Goal: Information Seeking & Learning: Compare options

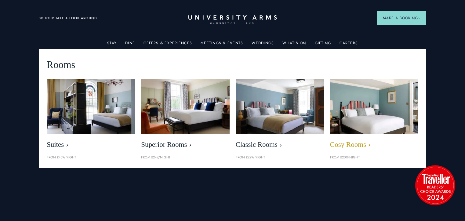
click at [357, 136] on link "Cosy Rooms" at bounding box center [374, 115] width 88 height 73
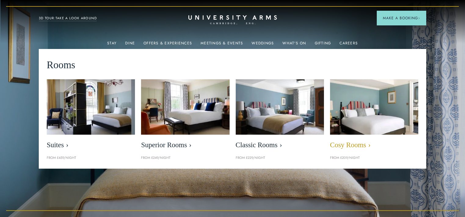
click at [356, 152] on link "Cosy Rooms" at bounding box center [374, 115] width 88 height 73
click at [356, 120] on img at bounding box center [375, 107] width 102 height 64
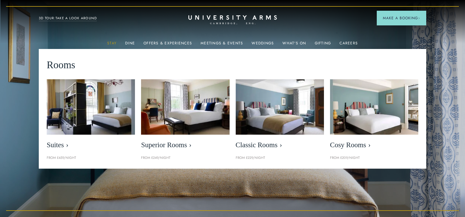
click at [116, 44] on link "Stay" at bounding box center [111, 45] width 9 height 8
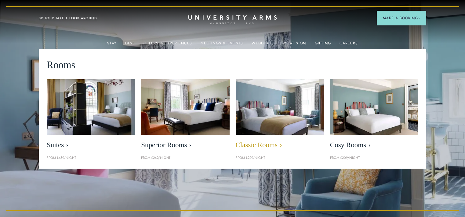
click at [287, 128] on img at bounding box center [280, 107] width 102 height 64
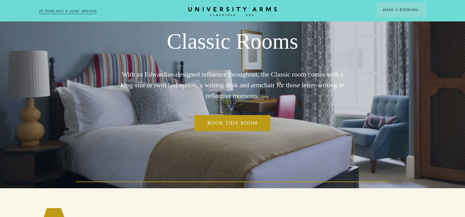
scroll to position [92, 0]
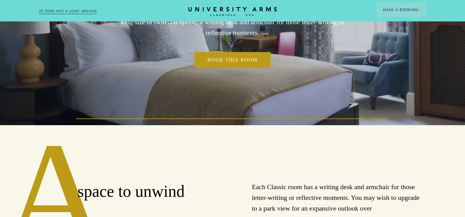
drag, startPoint x: 327, startPoint y: 73, endPoint x: 232, endPoint y: 90, distance: 97.2
click at [232, 90] on div "Classic Rooms With an Edwardian-designed influence throughout, the Classic room…" at bounding box center [232, 16] width 233 height 217
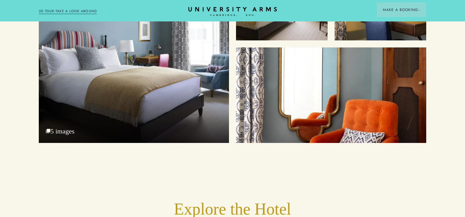
scroll to position [825, 0]
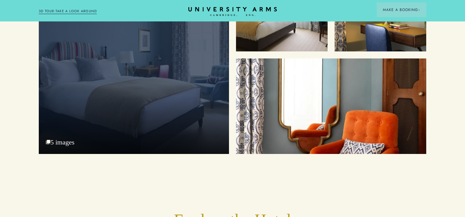
click at [162, 131] on div "Bedroom" at bounding box center [134, 57] width 190 height 194
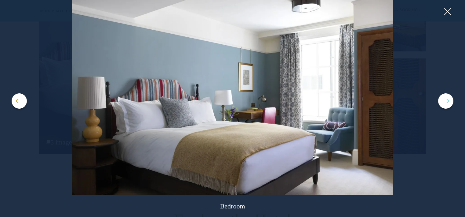
click at [449, 100] on button at bounding box center [445, 100] width 15 height 15
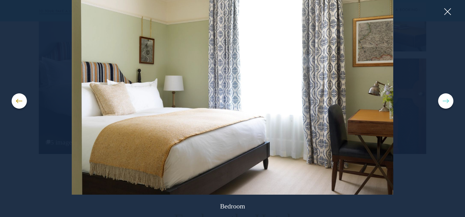
click at [449, 100] on button at bounding box center [445, 100] width 15 height 15
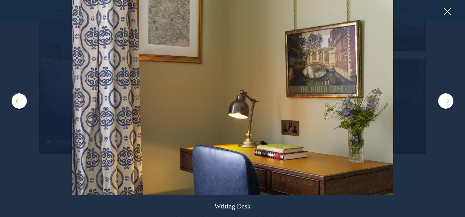
click at [448, 101] on button at bounding box center [445, 100] width 15 height 15
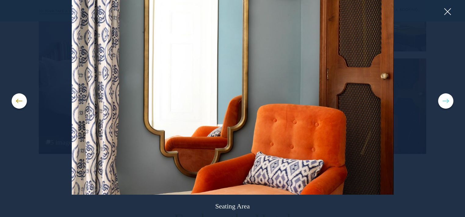
click at [448, 101] on button at bounding box center [445, 100] width 15 height 15
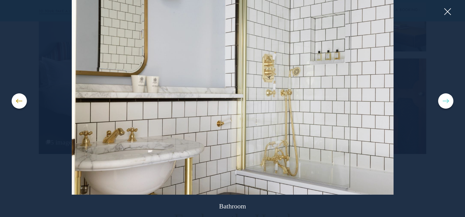
click at [448, 101] on button at bounding box center [445, 100] width 15 height 15
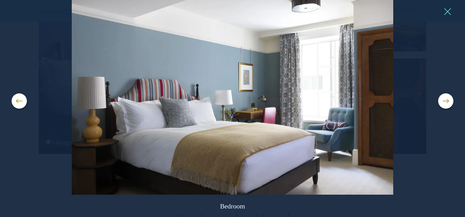
click at [449, 10] on button at bounding box center [447, 11] width 9 height 9
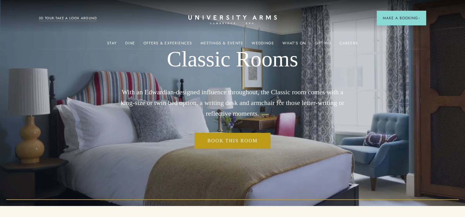
scroll to position [0, 0]
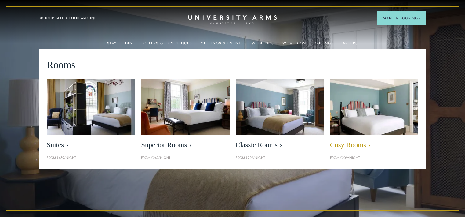
click at [356, 114] on img at bounding box center [375, 107] width 102 height 64
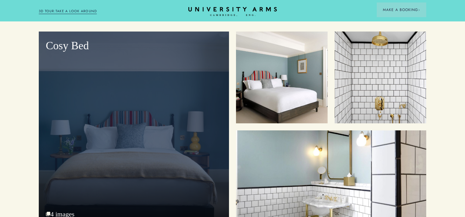
scroll to position [733, 0]
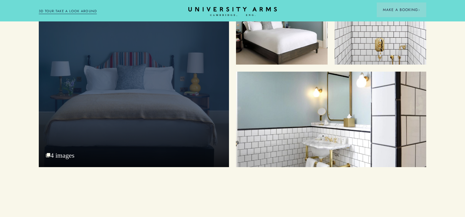
click at [130, 138] on div "Cosy Bed 4 images" at bounding box center [134, 70] width 190 height 194
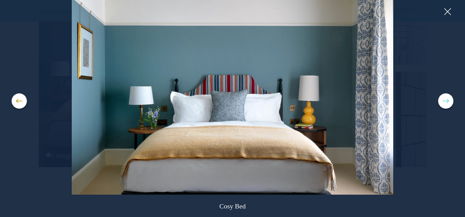
click at [449, 102] on button at bounding box center [445, 100] width 15 height 15
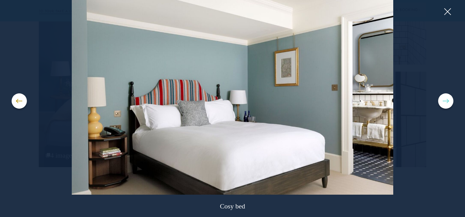
click at [449, 102] on button at bounding box center [445, 100] width 15 height 15
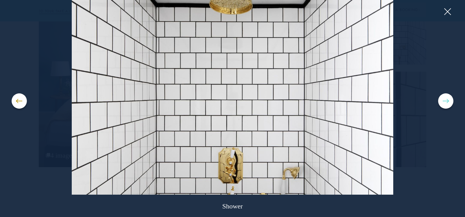
click at [445, 102] on button at bounding box center [445, 100] width 15 height 15
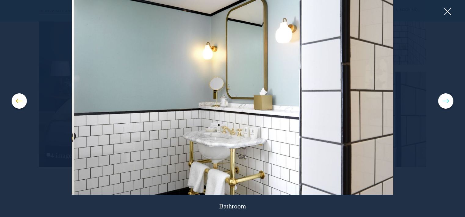
click at [445, 102] on button at bounding box center [445, 100] width 15 height 15
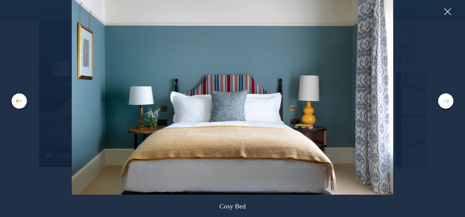
click at [445, 102] on button at bounding box center [445, 100] width 15 height 15
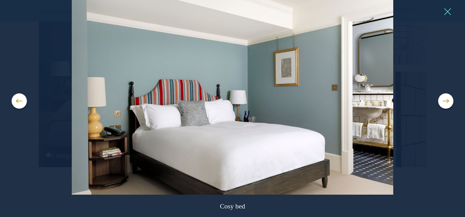
click at [449, 15] on button at bounding box center [447, 11] width 9 height 9
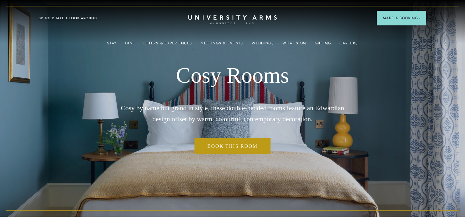
scroll to position [0, 0]
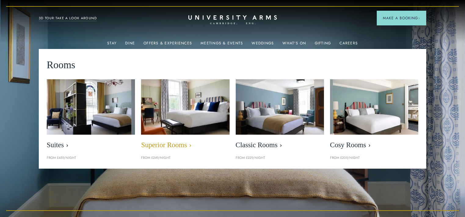
click at [171, 117] on img at bounding box center [186, 107] width 102 height 64
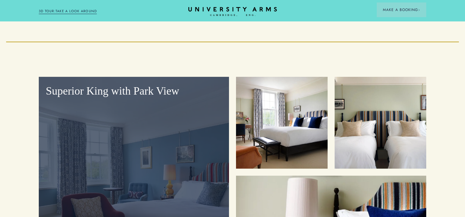
scroll to position [733, 0]
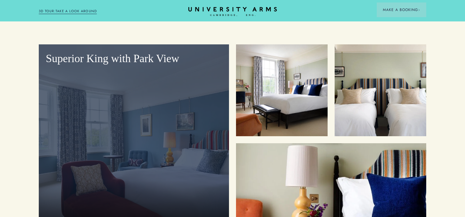
click at [170, 156] on div "Superior King with Park View" at bounding box center [134, 141] width 190 height 194
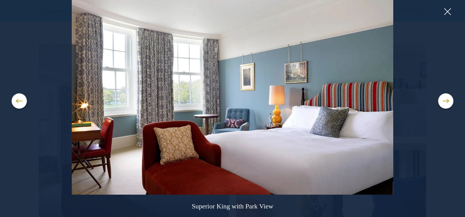
scroll to position [3, 0]
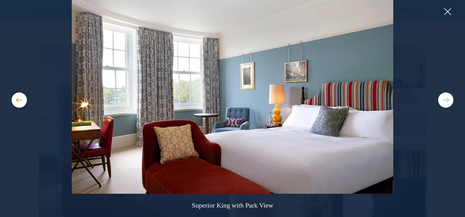
click at [445, 101] on button at bounding box center [445, 99] width 15 height 15
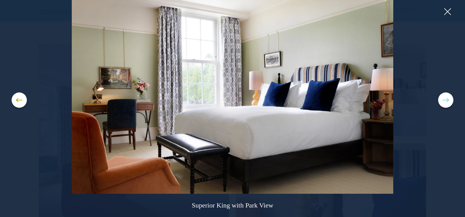
click at [445, 101] on button at bounding box center [445, 99] width 15 height 15
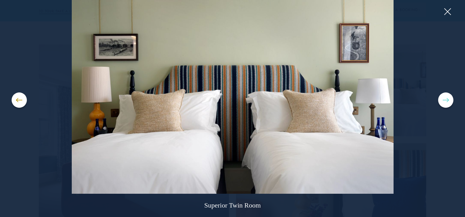
click at [445, 101] on button at bounding box center [445, 99] width 15 height 15
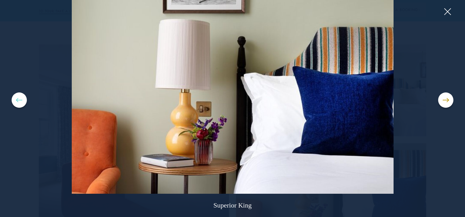
click at [21, 99] on button at bounding box center [19, 99] width 15 height 15
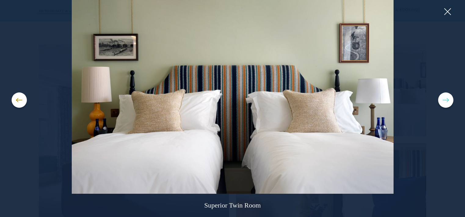
click at [449, 101] on button at bounding box center [445, 99] width 15 height 15
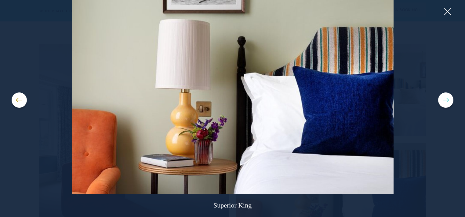
click at [449, 101] on button at bounding box center [445, 99] width 15 height 15
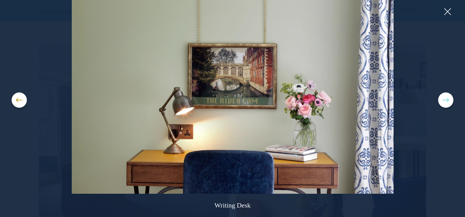
click at [449, 101] on button at bounding box center [445, 99] width 15 height 15
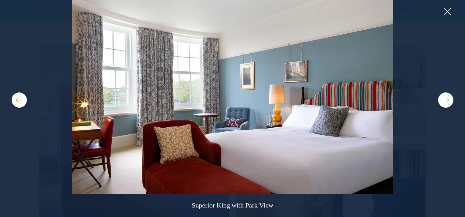
click at [449, 101] on button at bounding box center [445, 99] width 15 height 15
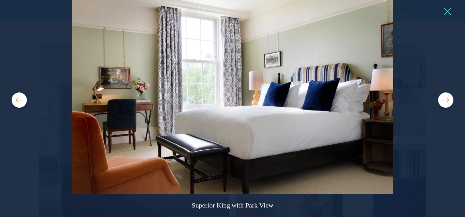
click at [448, 15] on button at bounding box center [447, 11] width 9 height 9
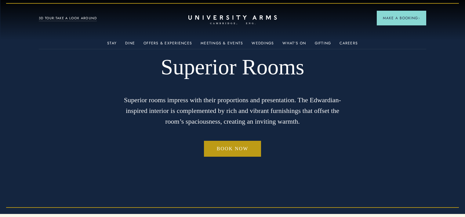
scroll to position [0, 0]
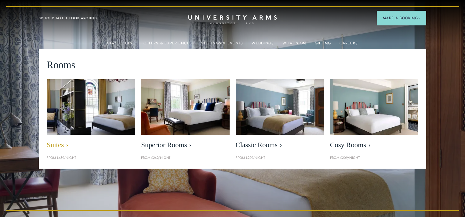
click at [82, 114] on img at bounding box center [91, 107] width 102 height 64
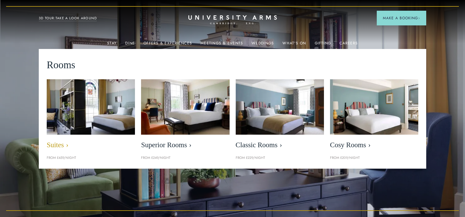
click at [79, 122] on img at bounding box center [91, 107] width 102 height 64
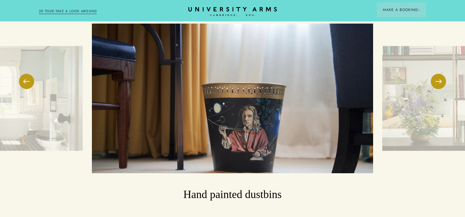
scroll to position [978, 0]
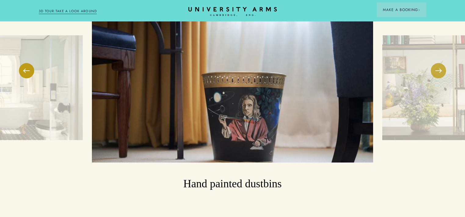
click at [440, 78] on button at bounding box center [438, 70] width 15 height 15
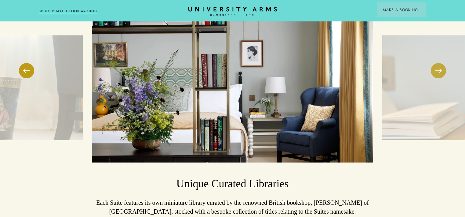
click at [438, 78] on button at bounding box center [438, 70] width 15 height 15
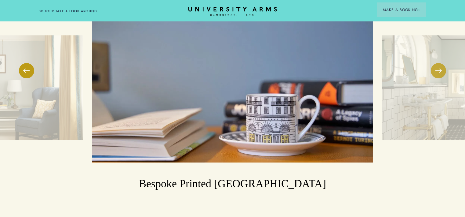
click at [438, 78] on button at bounding box center [438, 70] width 15 height 15
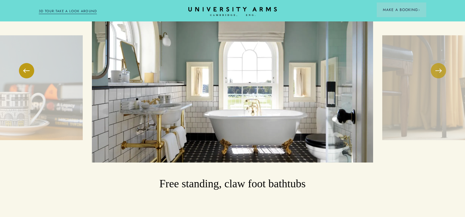
click at [438, 78] on button at bounding box center [438, 70] width 15 height 15
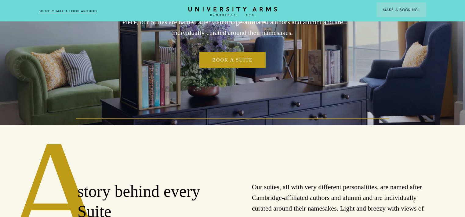
scroll to position [0, 0]
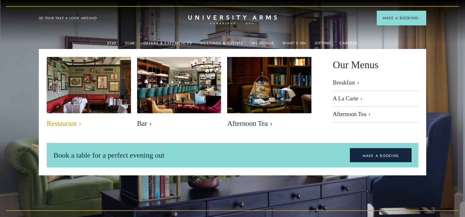
click at [101, 86] on img at bounding box center [88, 85] width 97 height 64
